Goal: Find specific page/section: Find specific page/section

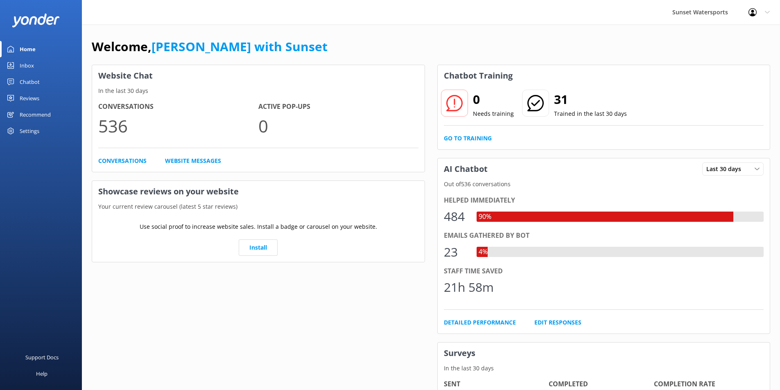
click at [29, 63] on div "Inbox" at bounding box center [27, 65] width 14 height 16
